Goal: Information Seeking & Learning: Learn about a topic

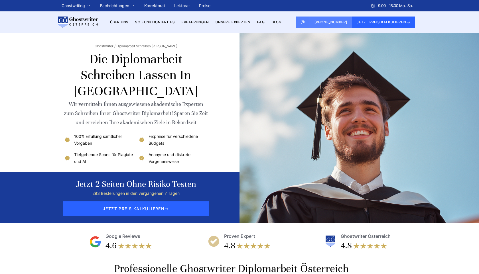
click at [204, 49] on div at bounding box center [308, 128] width 214 height 190
click at [177, 76] on h1 "Die Diplomarbeit schreiben lassen in [GEOGRAPHIC_DATA]" at bounding box center [136, 75] width 144 height 48
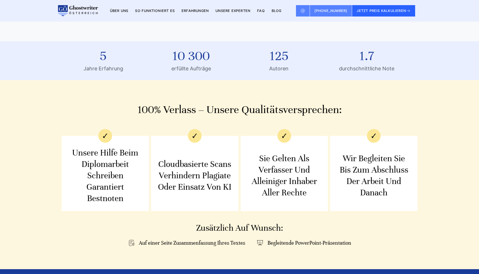
scroll to position [654, 0]
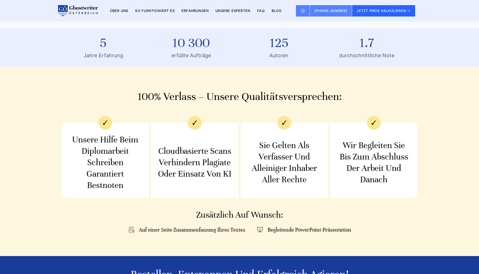
click at [199, 154] on div "Cloudbasierte Scans verhindern Plagiate oder Einsatz von KI" at bounding box center [195, 162] width 74 height 57
click at [180, 140] on div "Cloudbasierte Scans verhindern Plagiate oder Einsatz von KI" at bounding box center [195, 162] width 74 height 57
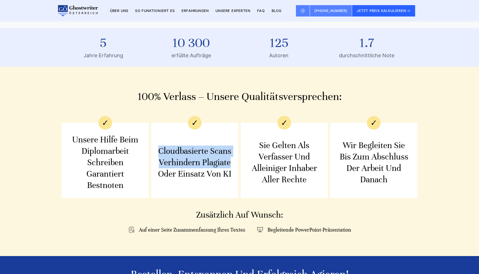
drag, startPoint x: 180, startPoint y: 140, endPoint x: 194, endPoint y: 164, distance: 28.1
click at [194, 165] on div "Cloudbasierte Scans verhindern Plagiate oder Einsatz von KI" at bounding box center [195, 162] width 74 height 57
click at [194, 164] on div "Cloudbasierte Scans verhindern Plagiate oder Einsatz von KI" at bounding box center [195, 162] width 74 height 57
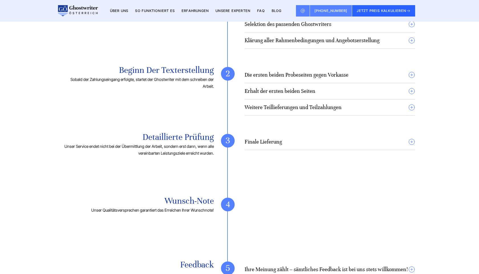
scroll to position [1046, 0]
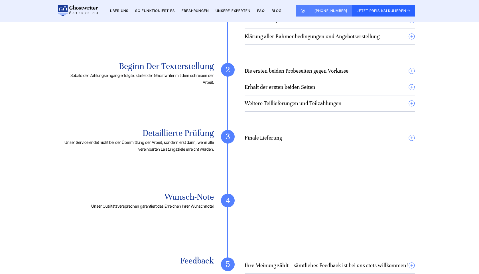
click at [262, 137] on h4 "Finale Lieferung" at bounding box center [263, 138] width 37 height 7
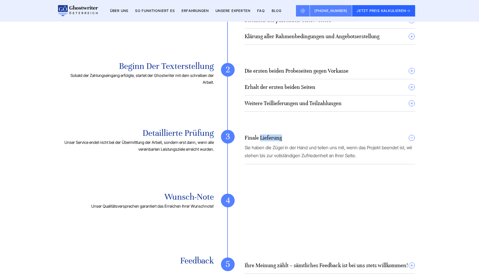
click at [262, 137] on h4 "Finale Lieferung" at bounding box center [263, 138] width 37 height 7
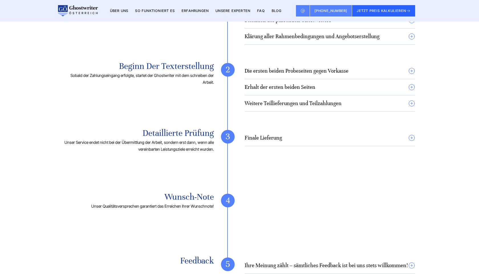
click at [268, 106] on h4 "Weitere Teillieferungen und Teilzahlungen" at bounding box center [293, 103] width 97 height 7
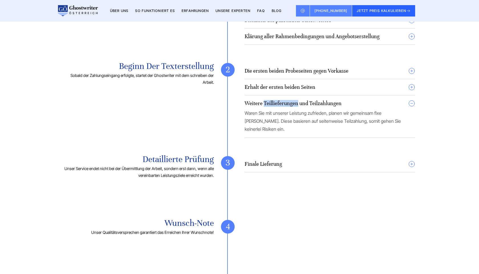
click at [268, 106] on h4 "Weitere Teillieferungen und Teilzahlungen" at bounding box center [293, 103] width 97 height 7
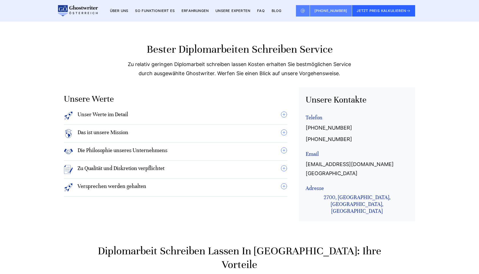
scroll to position [1441, 0]
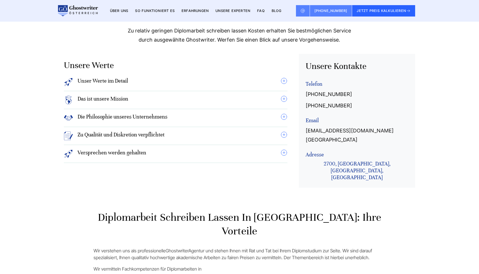
click at [257, 141] on summary "Zu Qualität und Diskretion verpflichtet" at bounding box center [175, 135] width 223 height 9
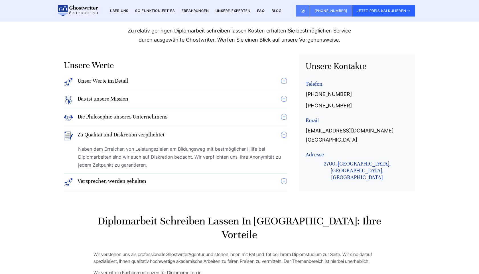
click at [257, 141] on summary "Zu Qualität und Diskretion verpflichtet" at bounding box center [175, 135] width 223 height 9
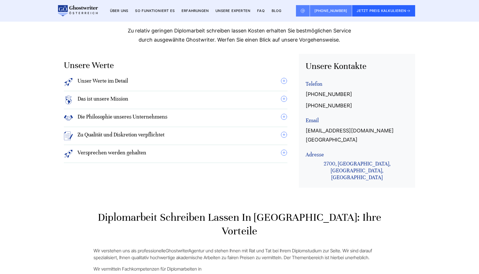
click at [251, 123] on summary "Die Philosophie unseres Unternehmens" at bounding box center [175, 117] width 223 height 9
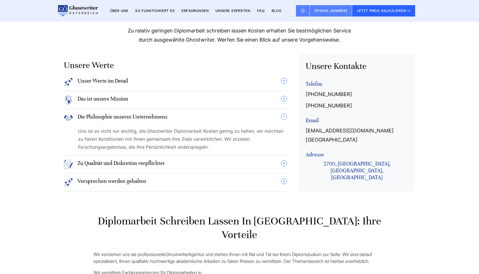
click at [251, 123] on summary "Die Philosophie unseres Unternehmens" at bounding box center [175, 117] width 223 height 9
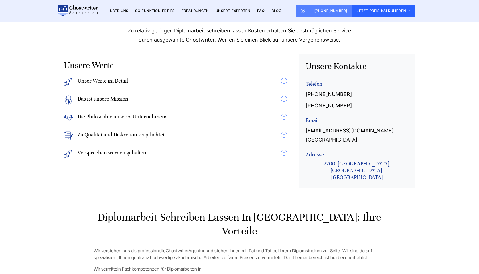
click at [220, 104] on summary "Das ist unsere Mission" at bounding box center [175, 99] width 223 height 9
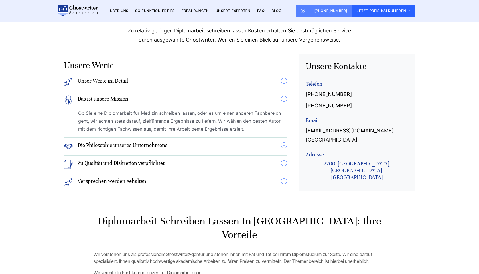
click at [220, 104] on summary "Das ist unsere Mission" at bounding box center [175, 99] width 223 height 9
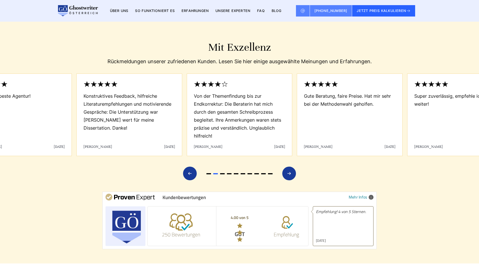
scroll to position [2327, 0]
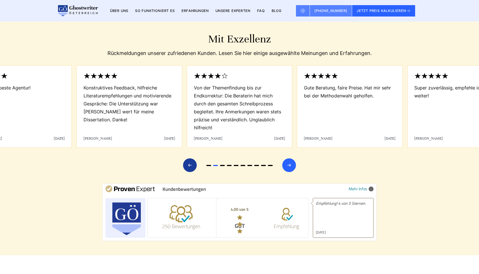
click at [293, 158] on div "Next slide" at bounding box center [289, 165] width 14 height 14
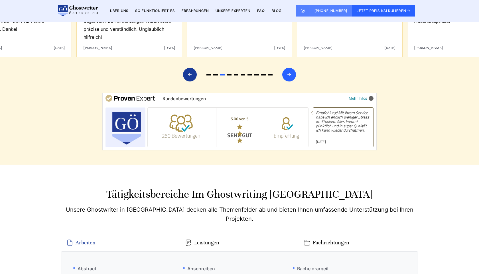
scroll to position [2419, 0]
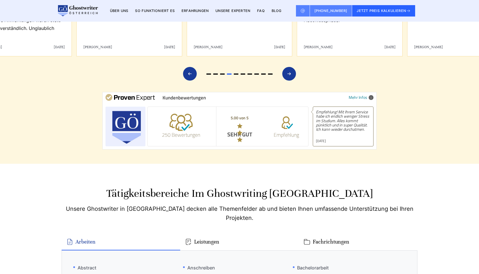
drag, startPoint x: 251, startPoint y: 91, endPoint x: 228, endPoint y: 91, distance: 22.8
click at [228, 110] on div "5.00 von 5 SEHR GUT" at bounding box center [240, 127] width 38 height 34
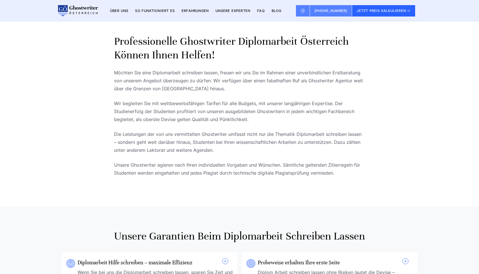
scroll to position [0, 0]
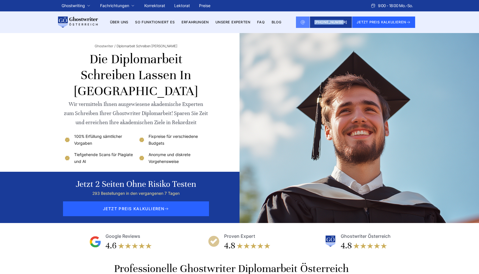
drag, startPoint x: 350, startPoint y: 31, endPoint x: 320, endPoint y: 23, distance: 30.7
click at [320, 23] on nav "JETZT PREIS KALKULIEREN 9:00 - 18:00 Mo.-So. [PHONE_NUMBER] Ghostwriting Bachel…" at bounding box center [239, 22] width 479 height 22
copy span "[PHONE_NUMBER]"
